Goal: Find specific page/section: Find specific page/section

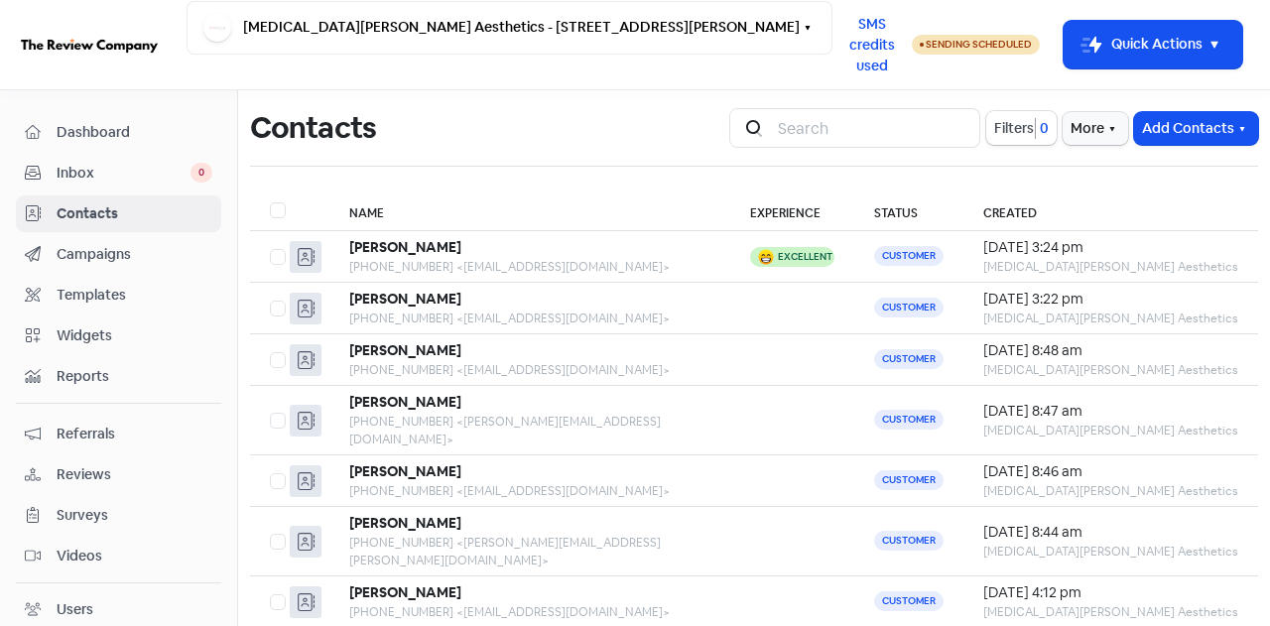
click at [776, 119] on input "search" at bounding box center [873, 128] width 214 height 40
click at [99, 125] on span "Dashboard" at bounding box center [135, 132] width 156 height 21
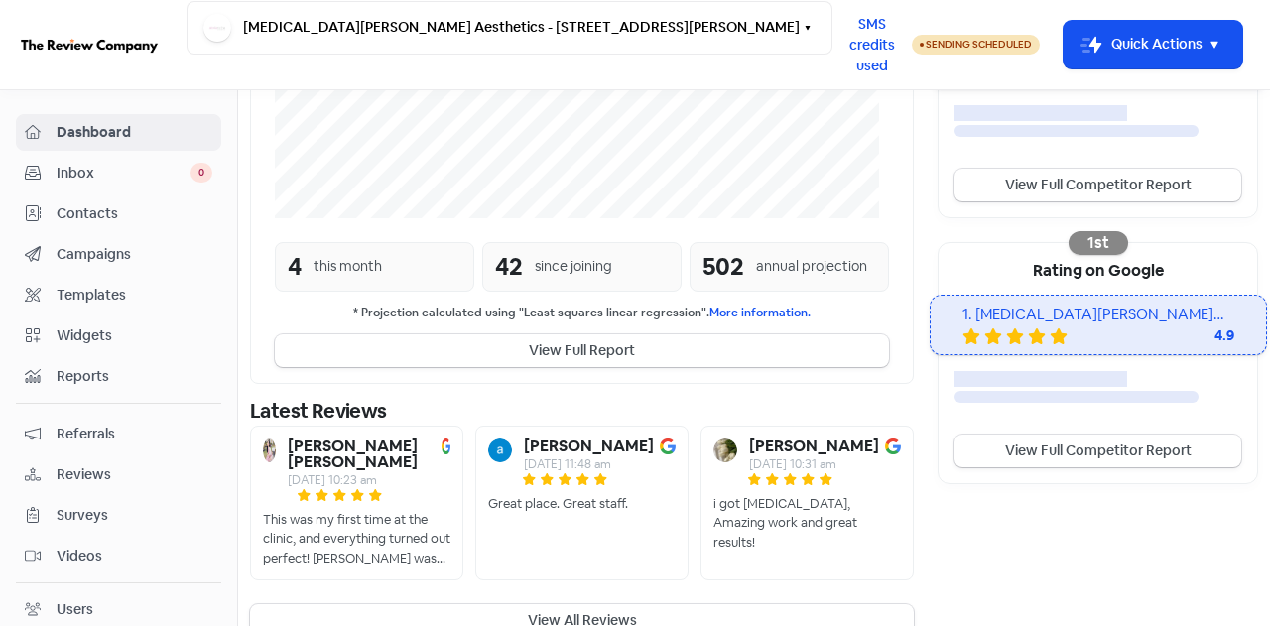
scroll to position [521, 0]
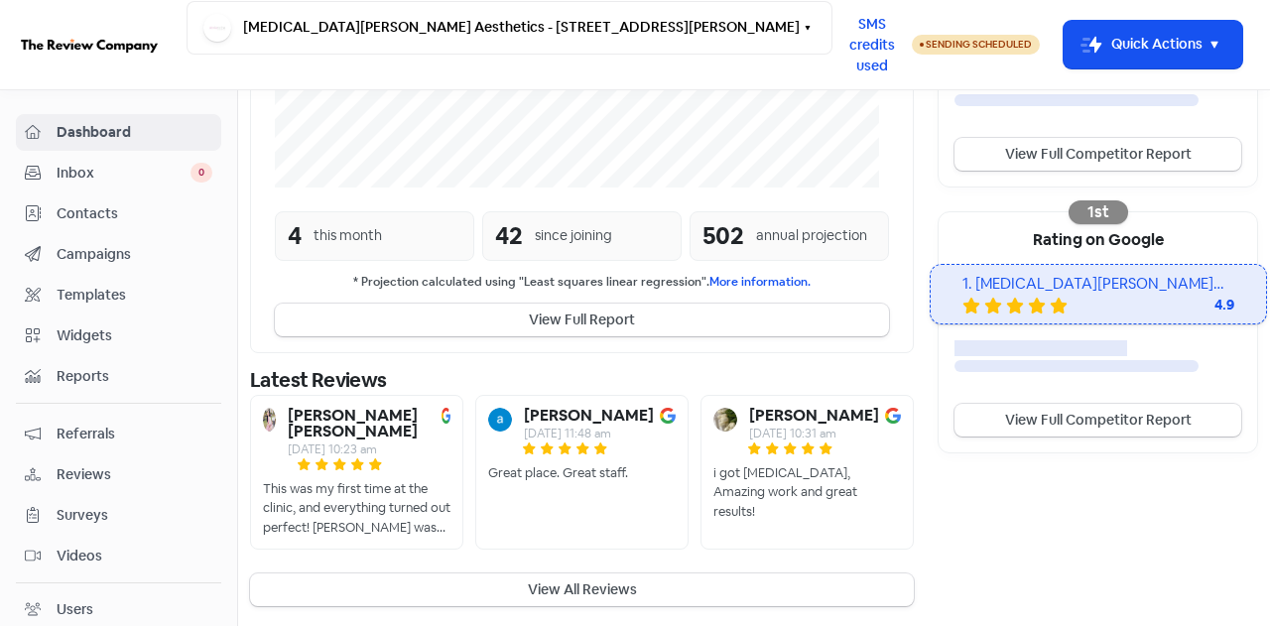
click at [528, 584] on button "View All Reviews" at bounding box center [582, 589] width 664 height 33
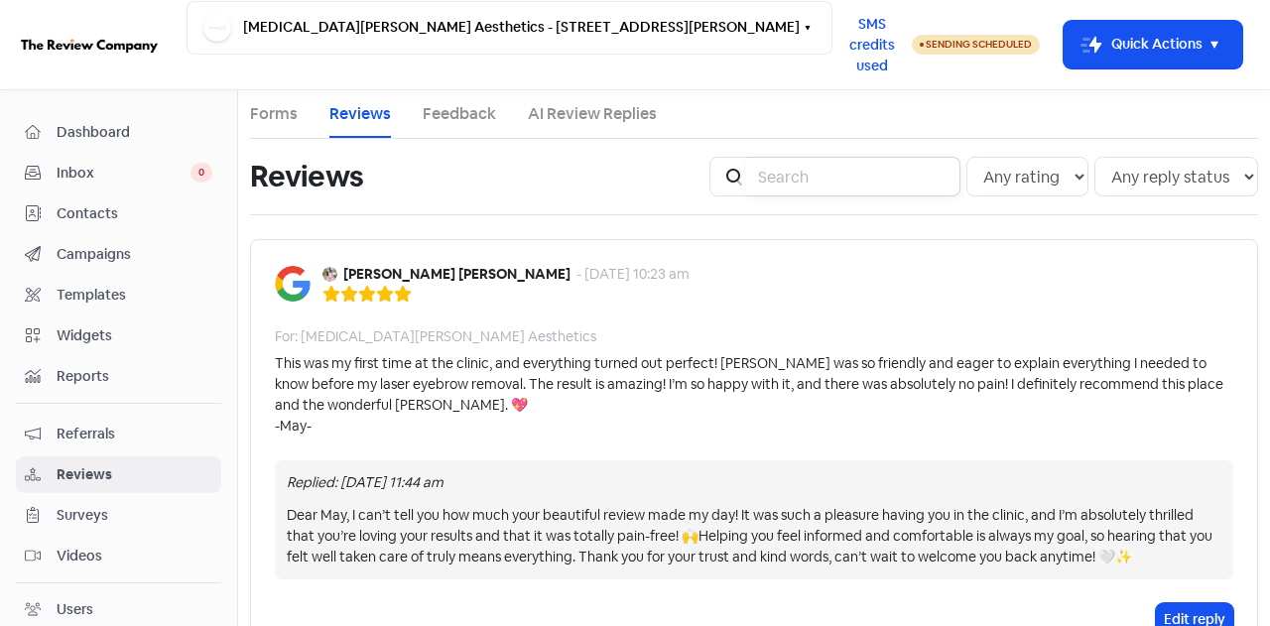
click at [788, 178] on input "search" at bounding box center [853, 177] width 214 height 40
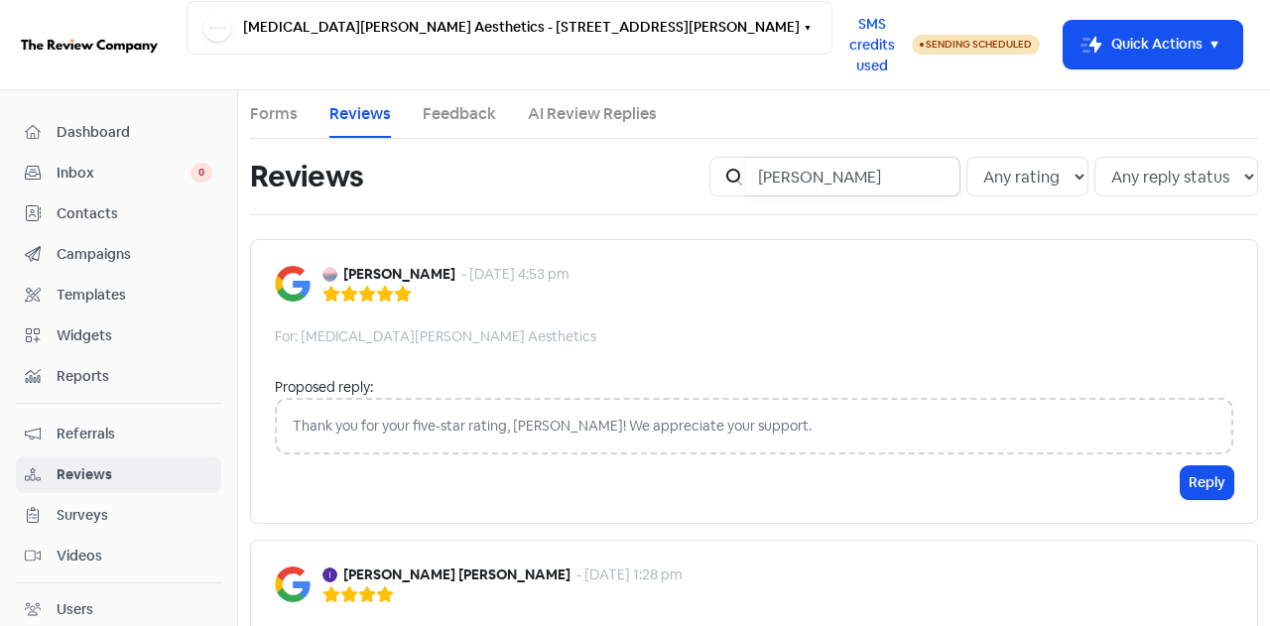
type input "[PERSON_NAME]"
drag, startPoint x: 796, startPoint y: 180, endPoint x: 574, endPoint y: 200, distance: 222.2
click at [649, 177] on div "Reviews Icon For Search [PERSON_NAME] Any rating 5 star 4 star 3 star 2 star 1 …" at bounding box center [754, 176] width 1032 height 63
click at [88, 211] on span "Contacts" at bounding box center [135, 213] width 156 height 21
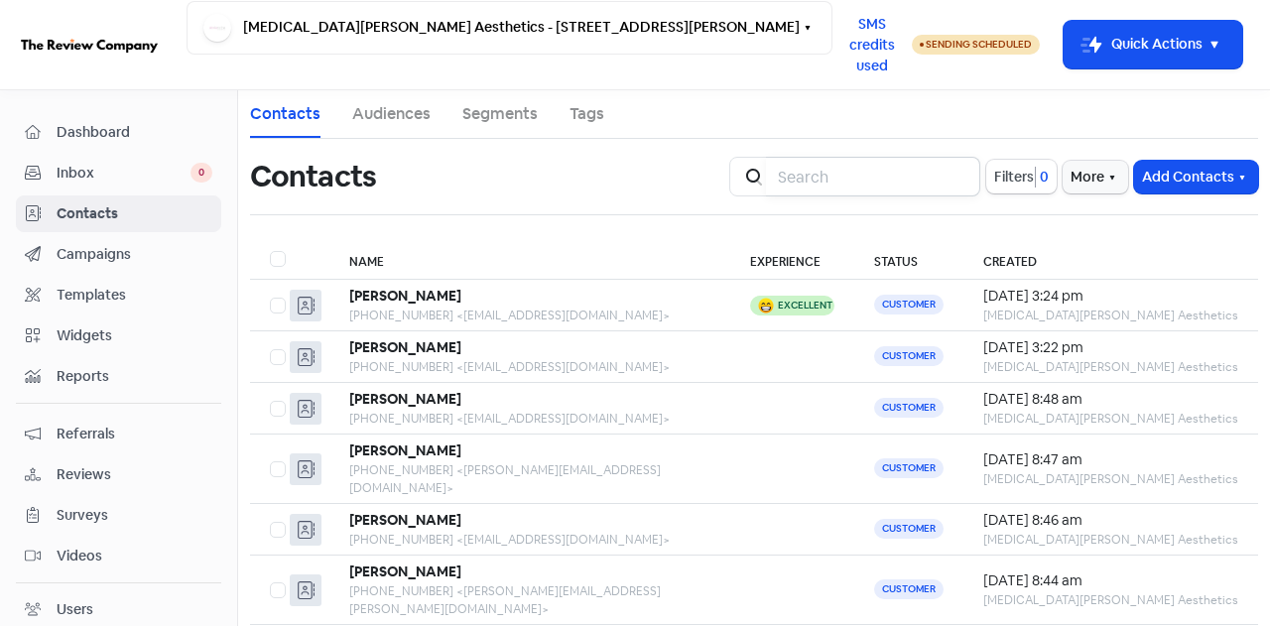
click at [854, 180] on input "search" at bounding box center [873, 177] width 214 height 40
type input "[PERSON_NAME][EMAIL_ADDRESS][PERSON_NAME][DOMAIN_NAME]"
